Goal: Find specific page/section

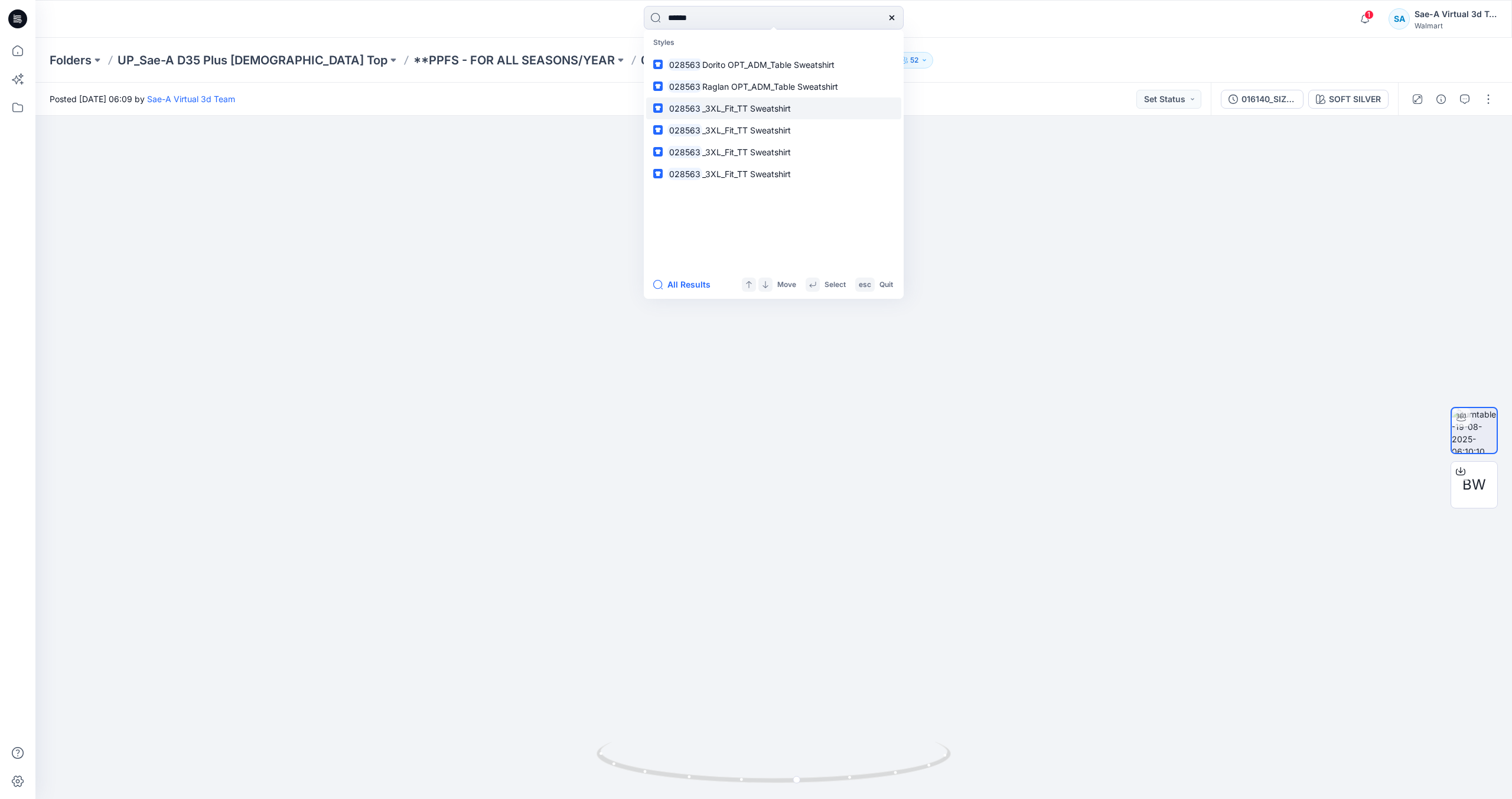
type input "******"
click at [755, 118] on link "028563 _3XL_Fit_TT Sweatshirt" at bounding box center [773, 108] width 255 height 22
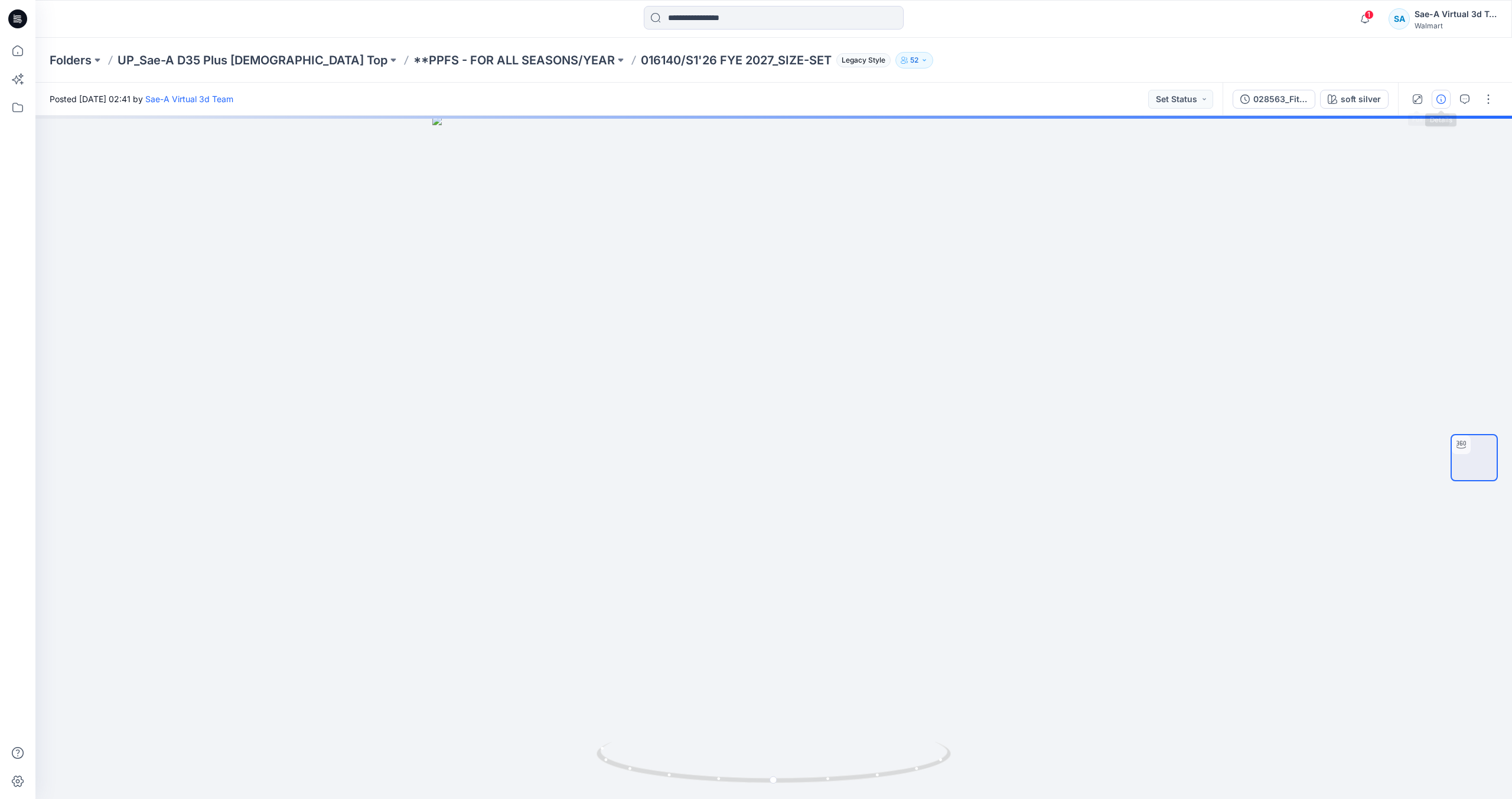
click at [1438, 104] on button "button" at bounding box center [1441, 100] width 19 height 19
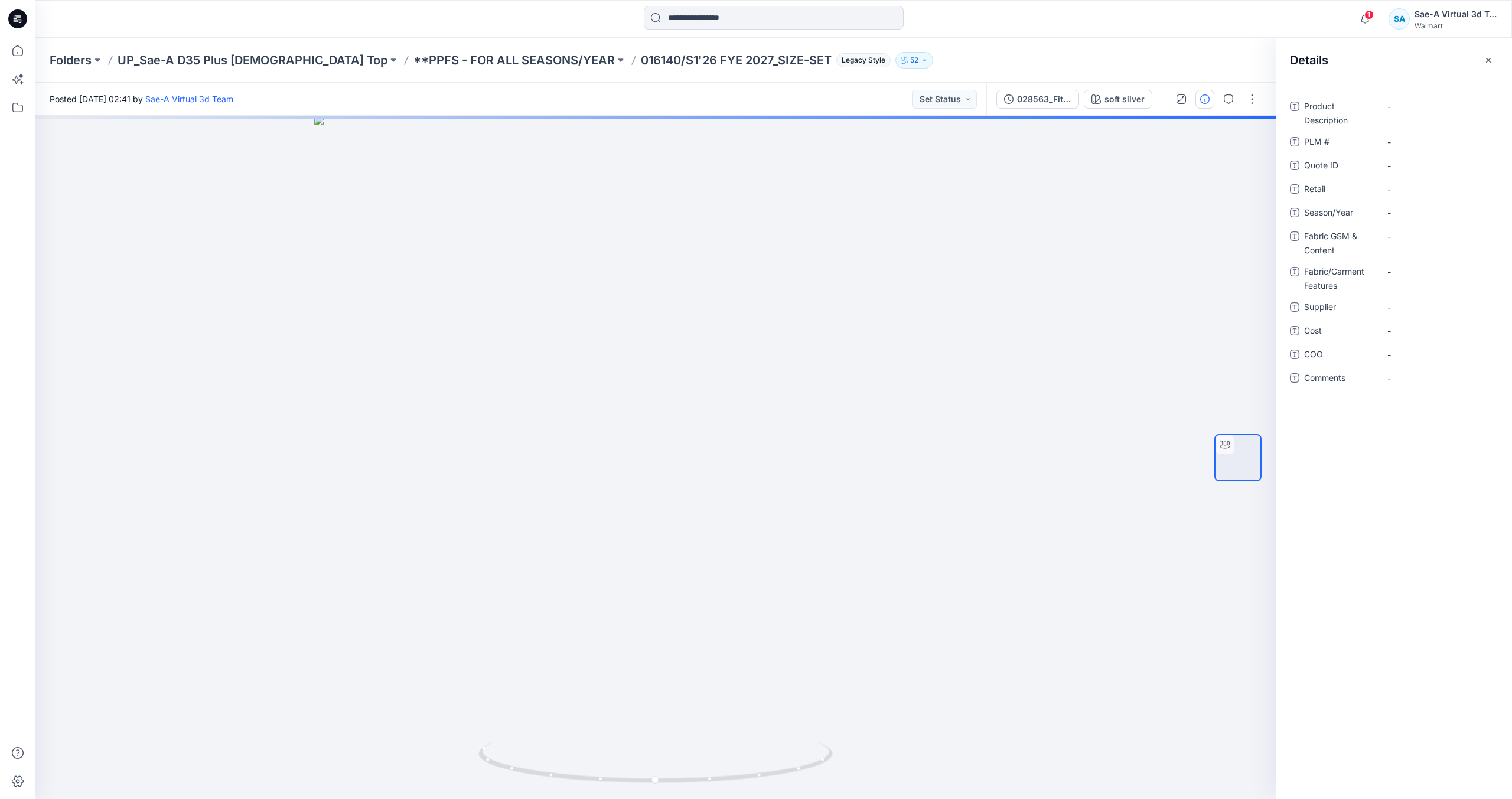
click at [562, 100] on div "Posted [DATE] 02:41 by Sae-A Virtual 3d Team Set Status" at bounding box center [511, 99] width 951 height 33
drag, startPoint x: 9, startPoint y: 51, endPoint x: 304, endPoint y: 29, distance: 295.8
click at [10, 51] on icon at bounding box center [18, 51] width 26 height 26
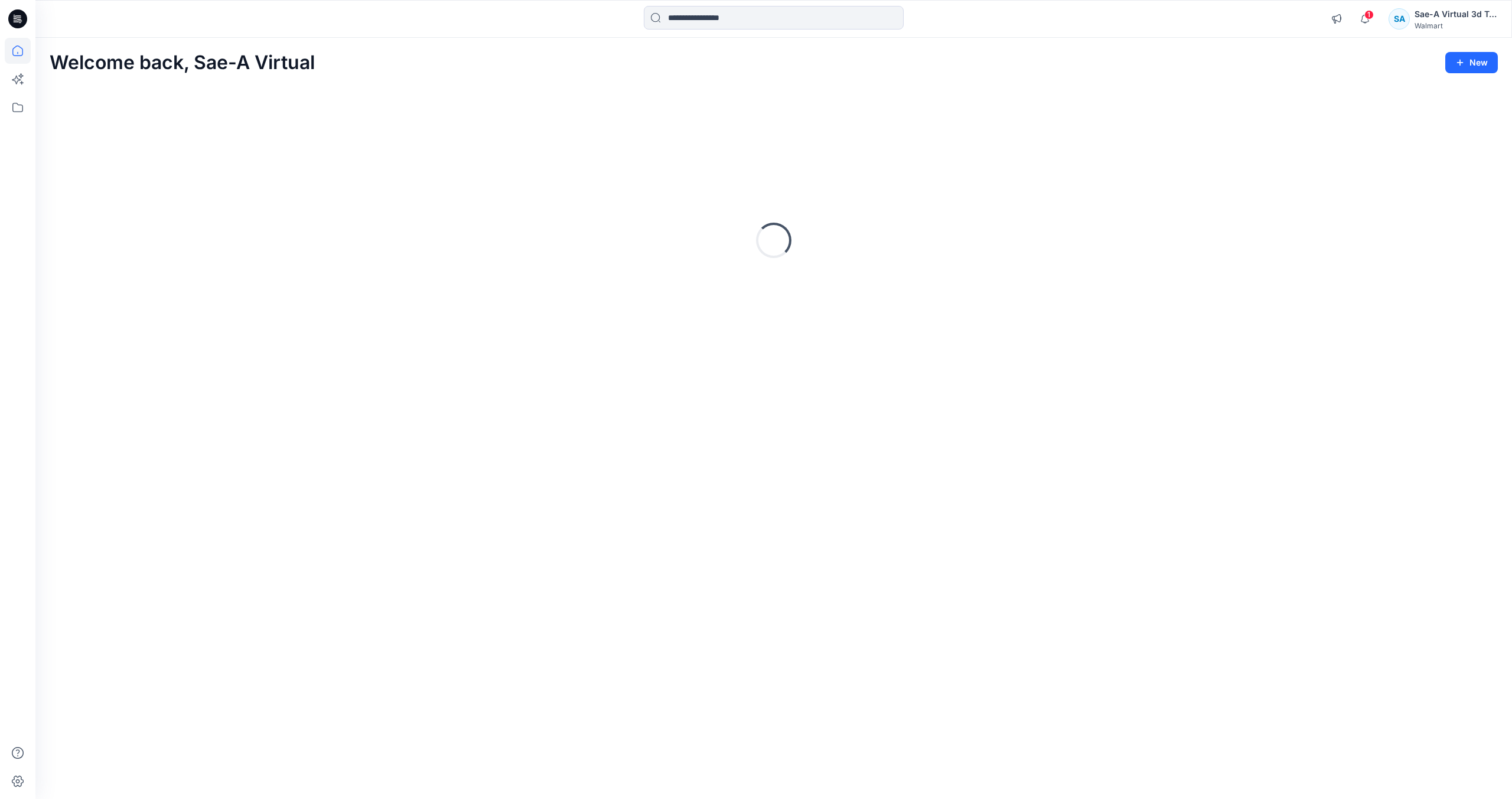
click at [668, 31] on div at bounding box center [773, 19] width 260 height 26
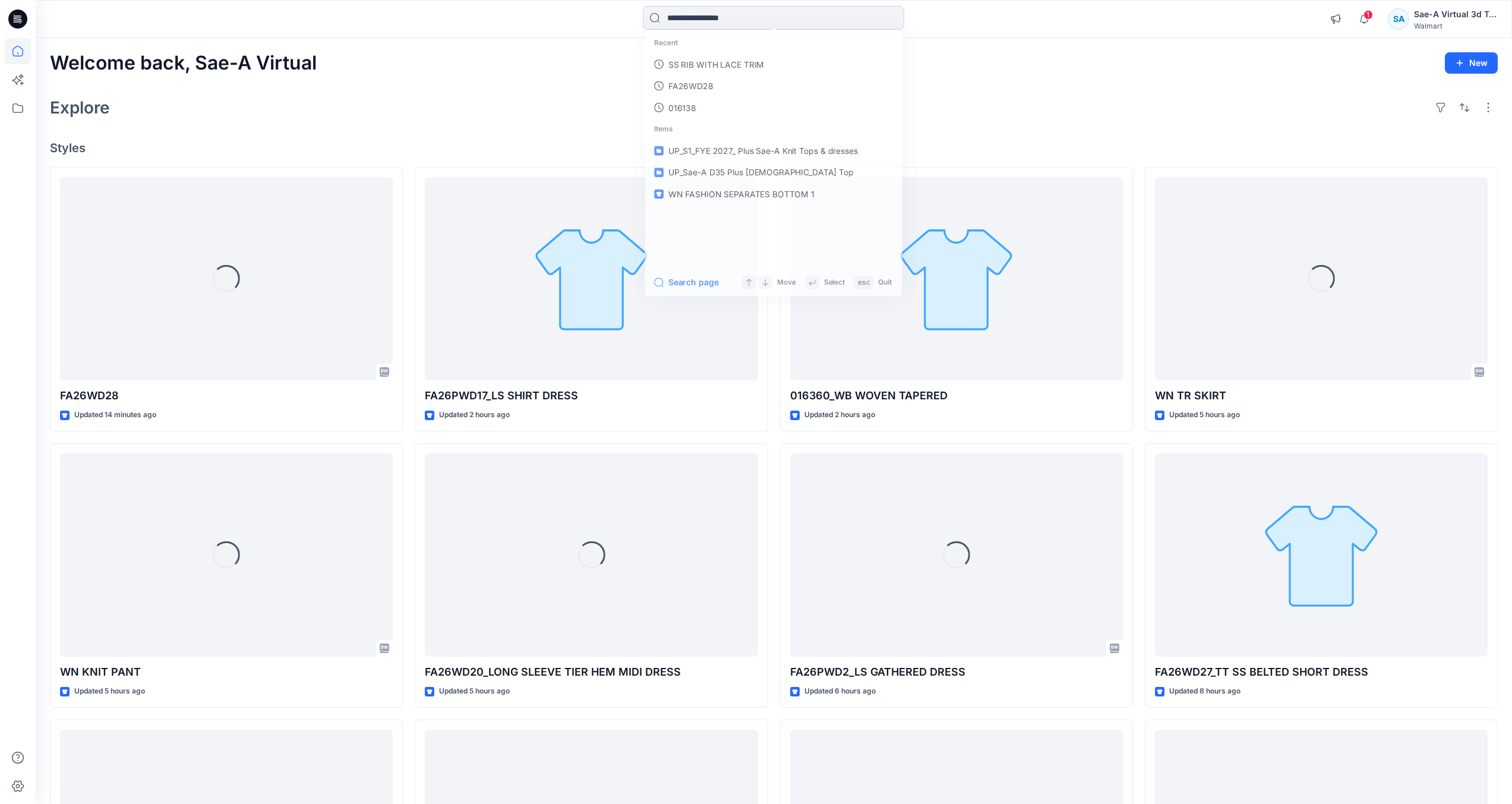
click at [690, 17] on input at bounding box center [774, 18] width 261 height 24
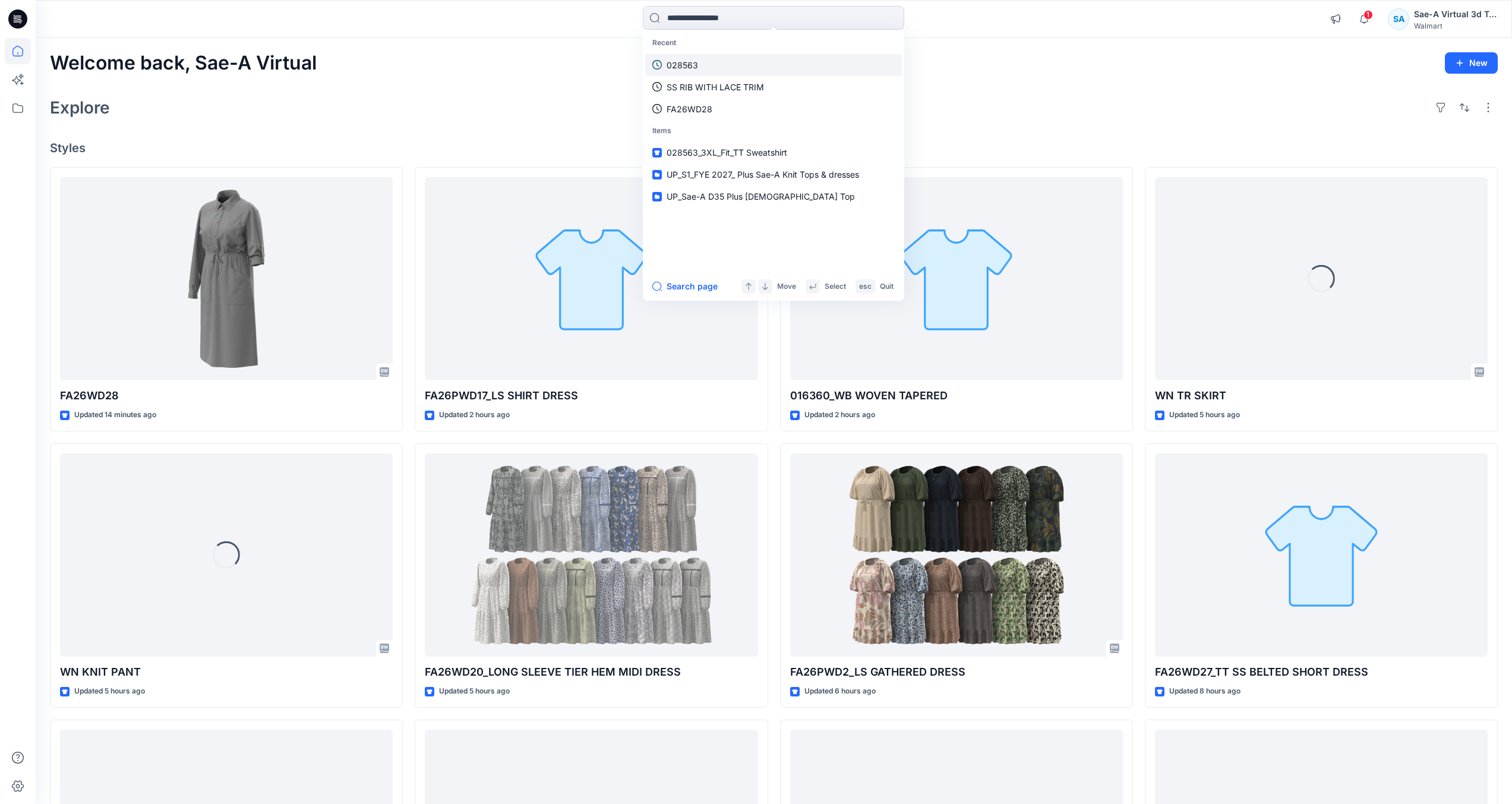
click at [671, 70] on p "028563" at bounding box center [682, 65] width 32 height 13
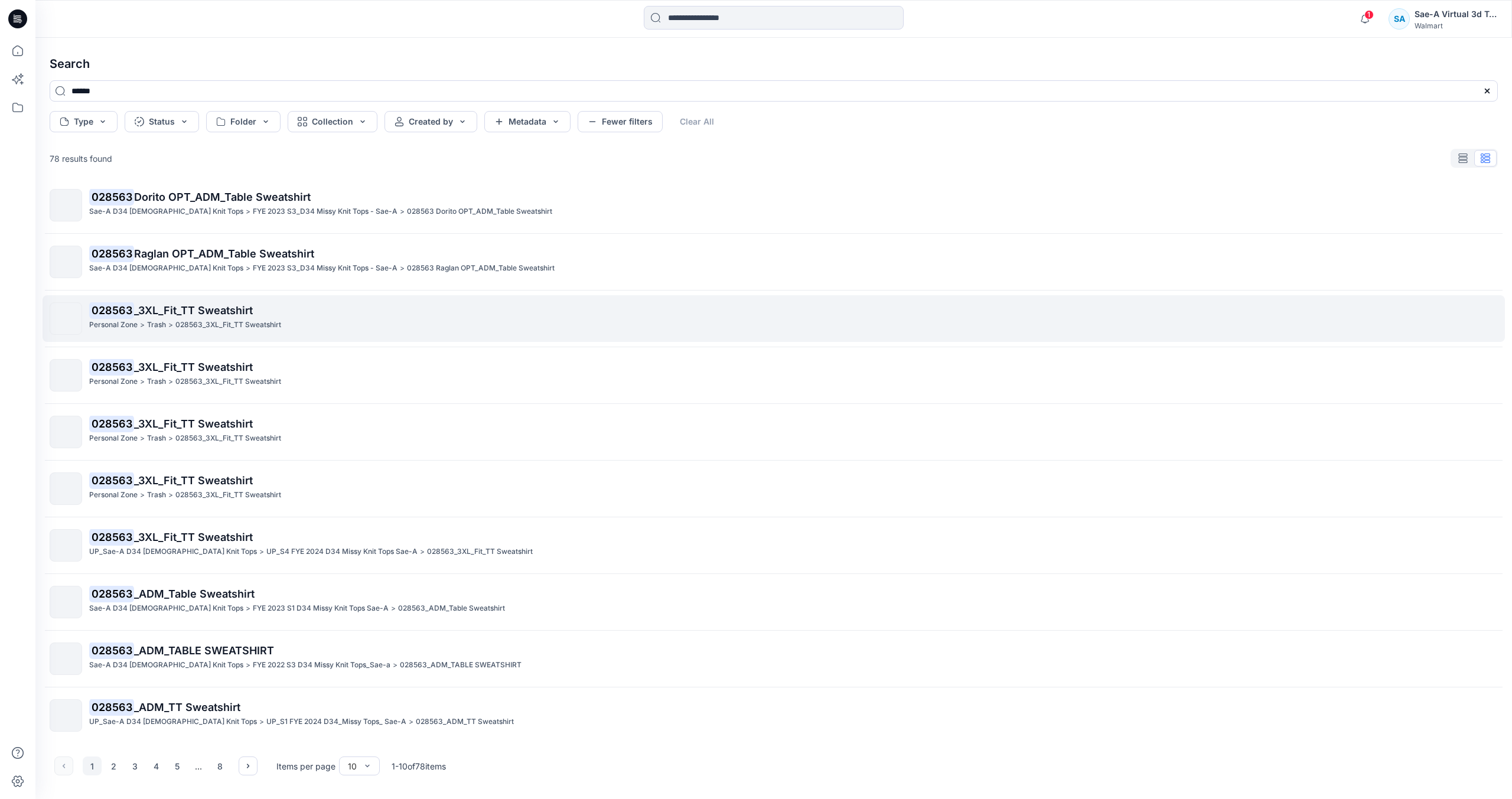
scroll to position [9, 0]
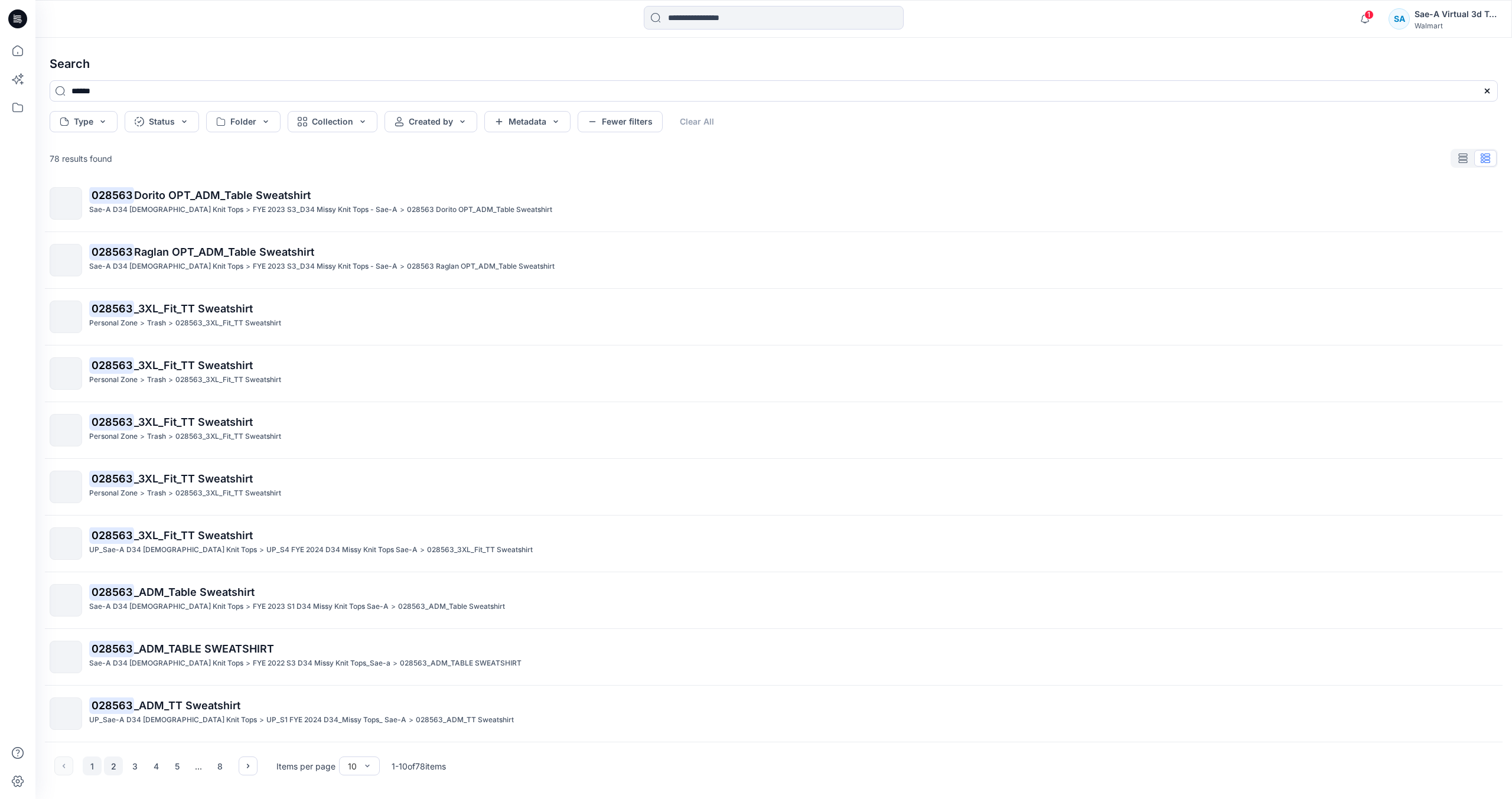
click at [111, 770] on button "2" at bounding box center [113, 766] width 19 height 19
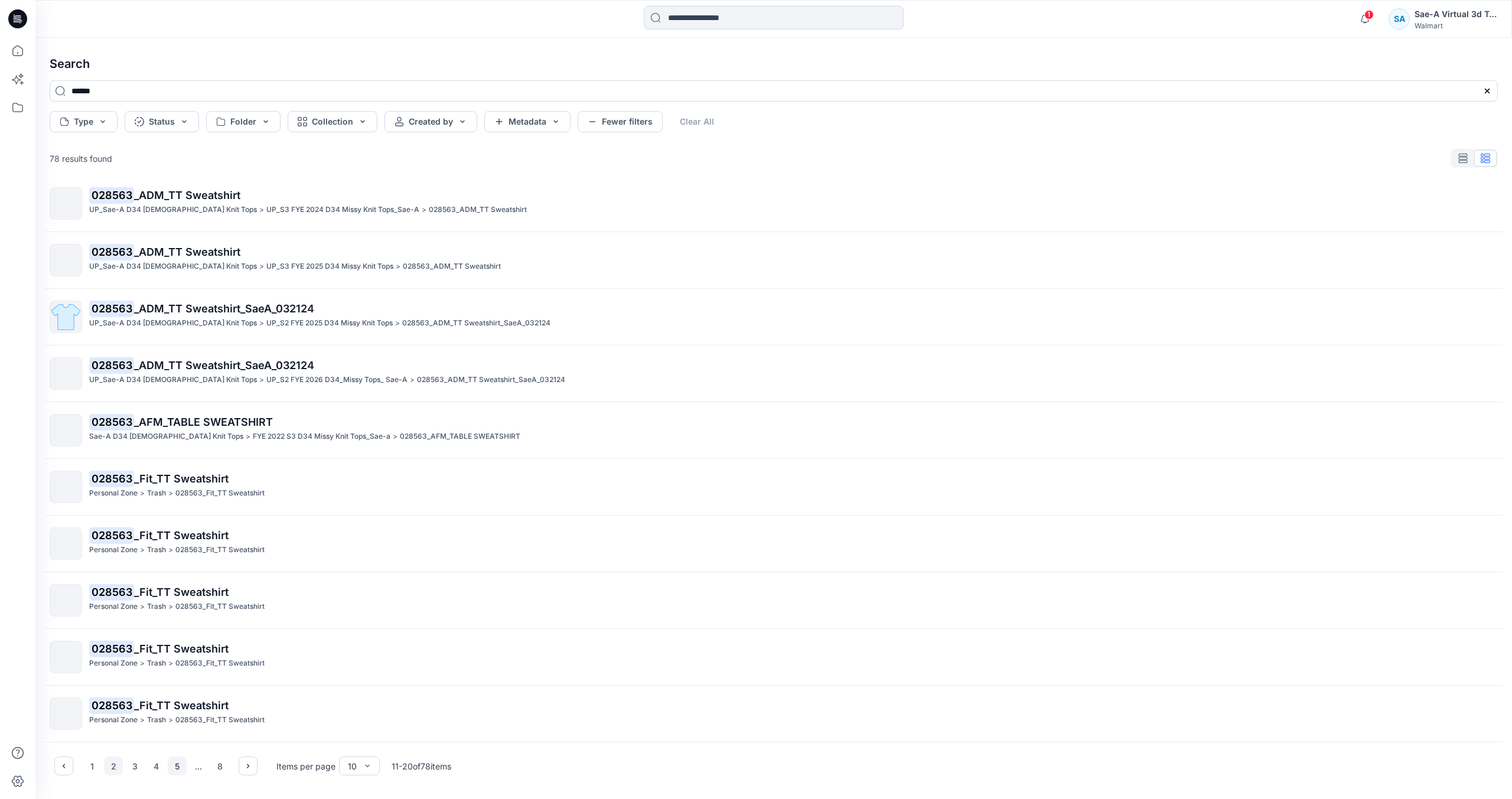
click at [176, 770] on button "5" at bounding box center [178, 766] width 19 height 19
